Goal: Contribute content

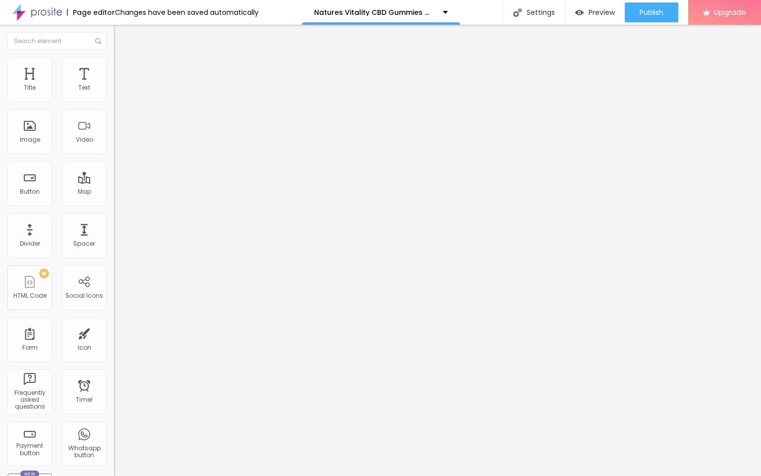
click at [114, 83] on div "Text" at bounding box center [171, 80] width 114 height 6
click at [114, 93] on input "entre em contato" at bounding box center [173, 88] width 119 height 10
paste input "👇❗❗𝐒𝐡𝐨𝐩𝐍𝐨𝐰❗❗👇"
type input "👇❗❗𝐒𝐡𝐨𝐩𝐍𝐨𝐰❗❗👇"
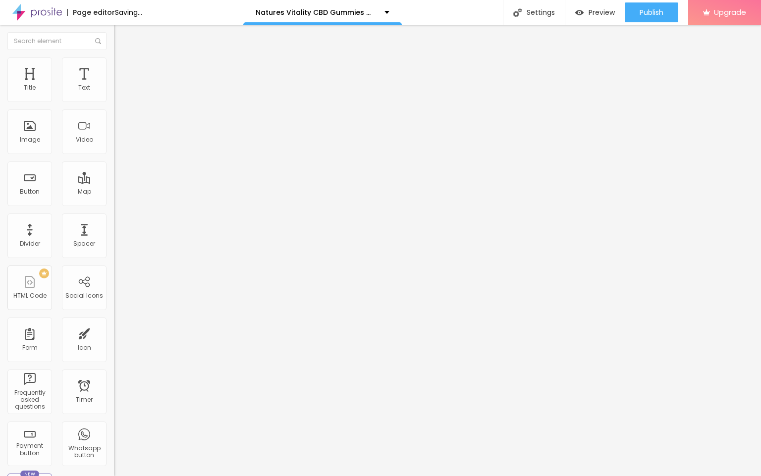
click at [114, 204] on input "https://" at bounding box center [173, 199] width 119 height 10
click at [114, 85] on span "Change image" at bounding box center [140, 81] width 53 height 8
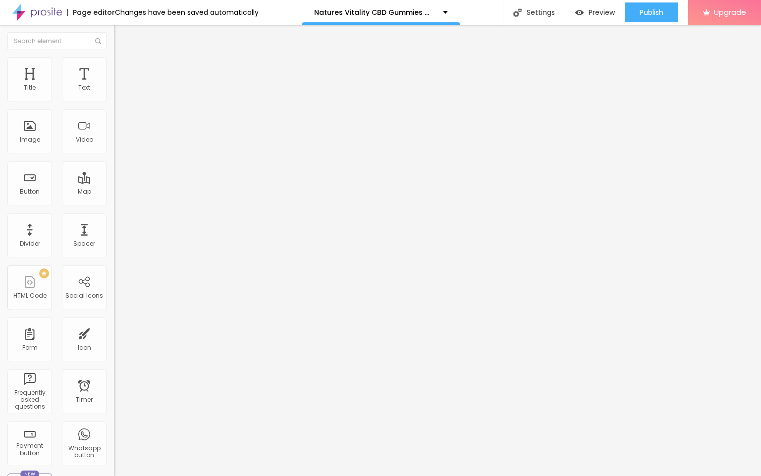
click at [114, 193] on div "URL" at bounding box center [171, 190] width 114 height 6
click at [114, 203] on input "https://" at bounding box center [173, 198] width 119 height 10
paste input "[DOMAIN_NAME][URL]"
type input "[URL][DOMAIN_NAME]"
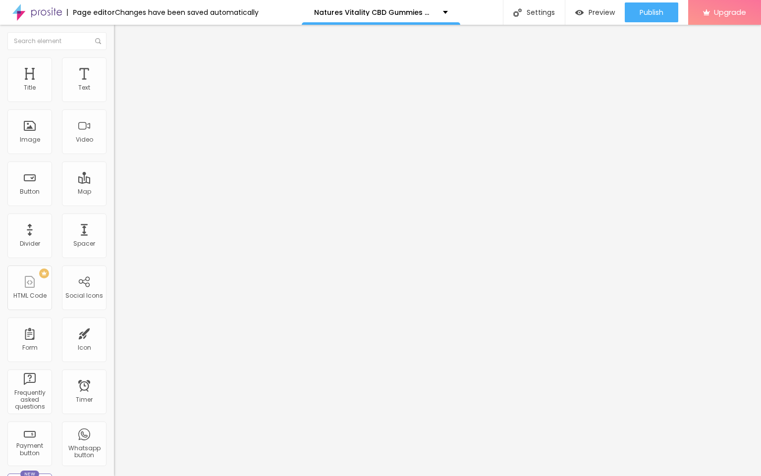
scroll to position [0, 0]
click at [114, 204] on input "https://" at bounding box center [173, 199] width 119 height 10
paste input "[DOMAIN_NAME][URL]"
type input "[URL][DOMAIN_NAME]"
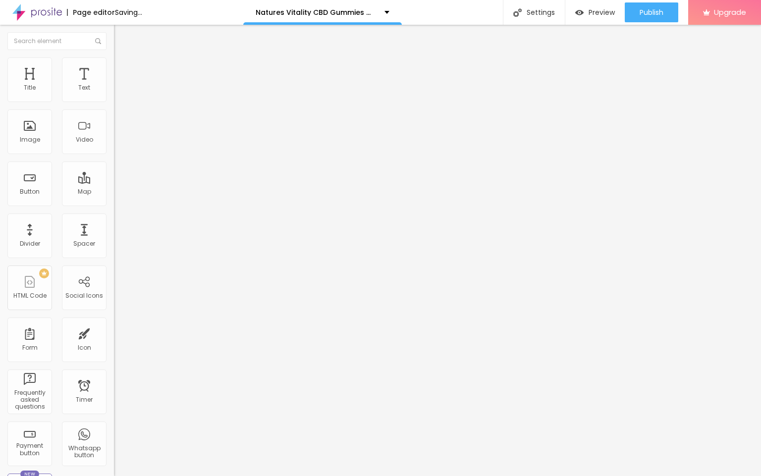
scroll to position [0, 0]
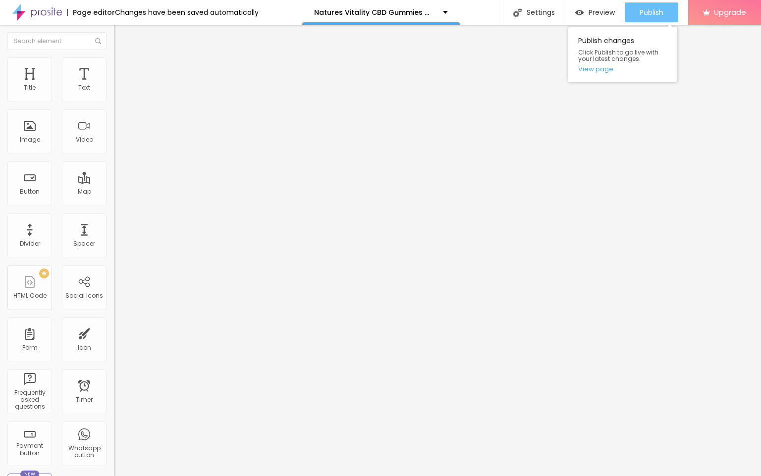
click at [646, 12] on span "Publish" at bounding box center [652, 12] width 24 height 8
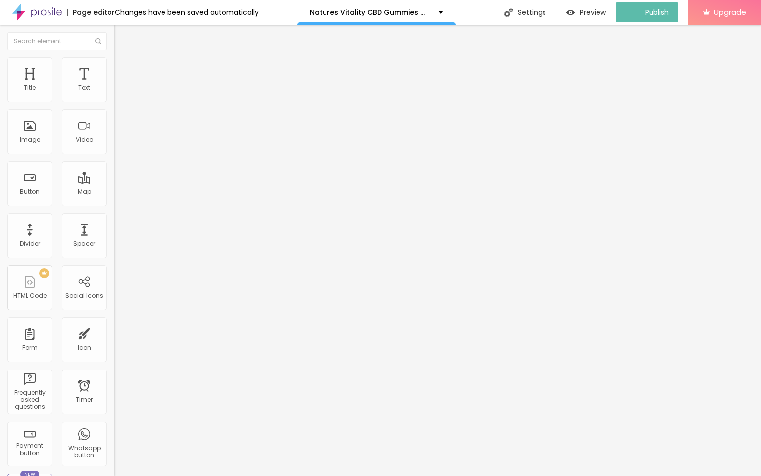
click at [41, 9] on img at bounding box center [37, 12] width 50 height 25
